Goal: Task Accomplishment & Management: Complete application form

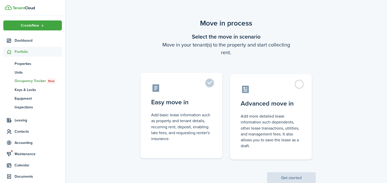
click at [212, 80] on label "Easy move in Add basic lease information such as property and tenant details, r…" at bounding box center [182, 116] width 82 height 86
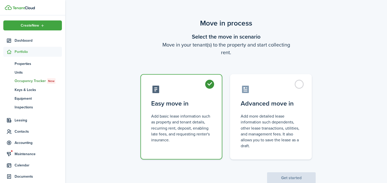
radio input "true"
click at [287, 178] on button "Get started" at bounding box center [291, 178] width 49 height 11
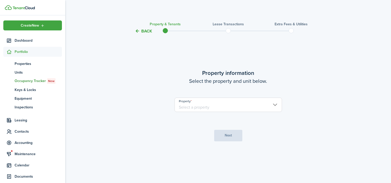
click at [227, 107] on input "Property" at bounding box center [229, 105] width 108 height 14
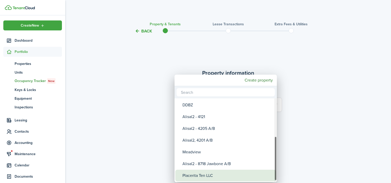
click at [211, 177] on div "Placerita Ten LLC" at bounding box center [228, 176] width 91 height 12
type input "Placerita Ten LLC"
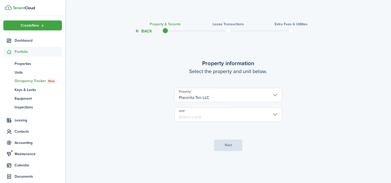
click at [221, 117] on input "Unit" at bounding box center [229, 115] width 108 height 14
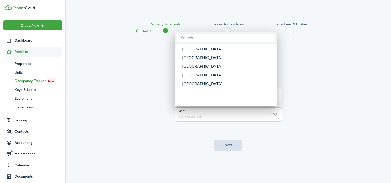
click at [321, 61] on div at bounding box center [195, 91] width 473 height 265
